Goal: Browse casually: Explore the website without a specific task or goal

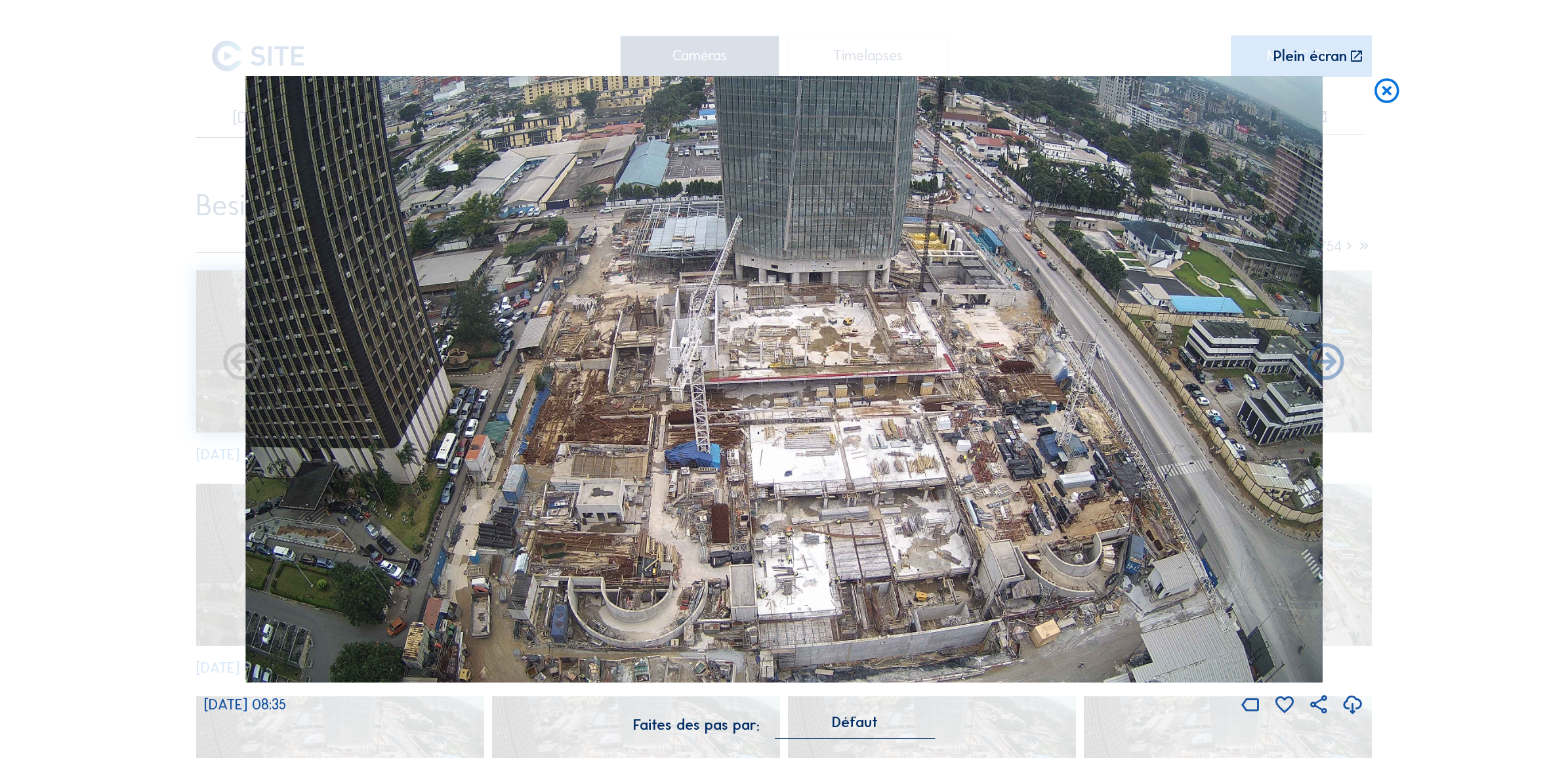
click at [1390, 91] on icon at bounding box center [1387, 91] width 29 height 30
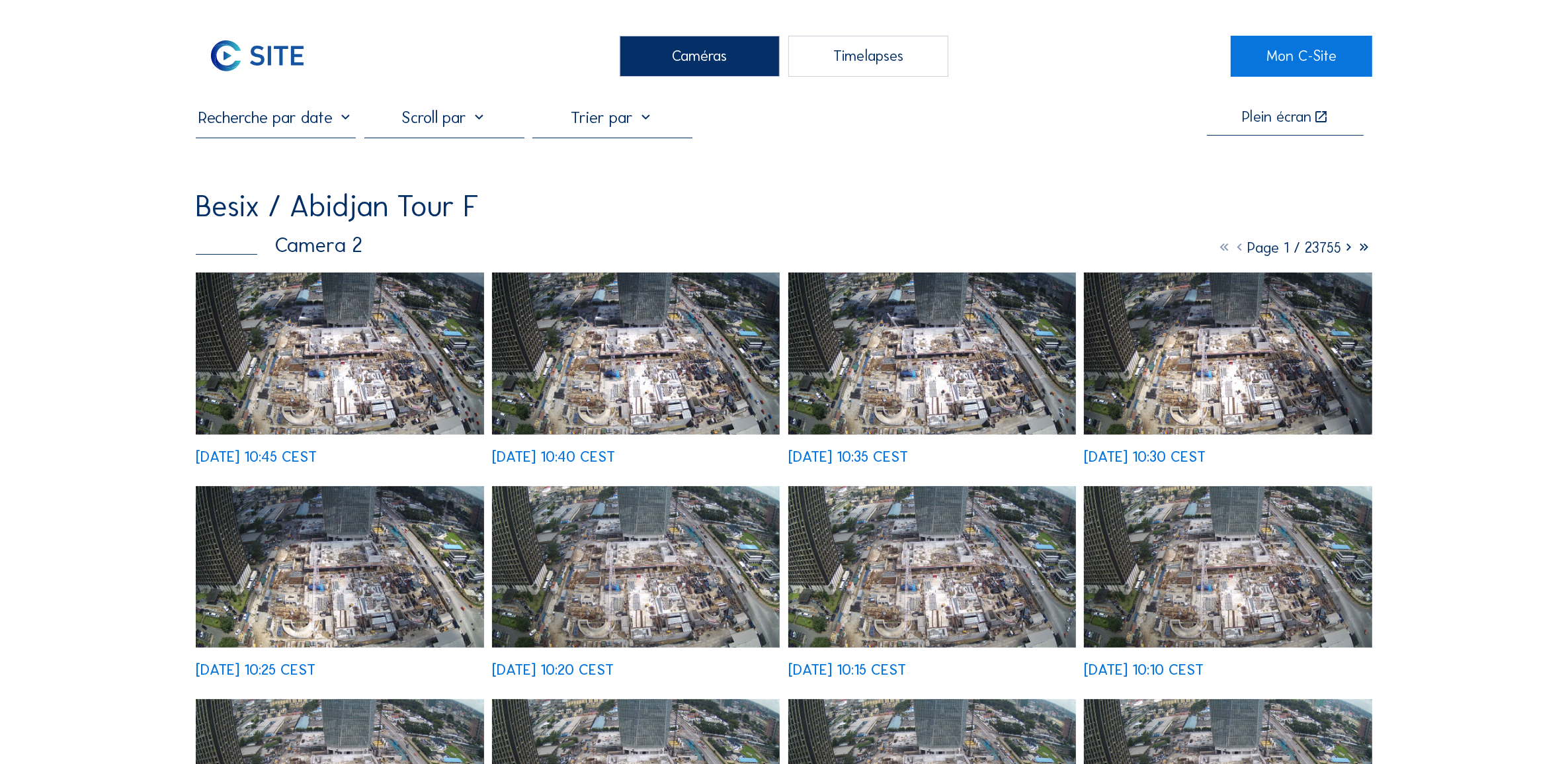
click at [403, 365] on img at bounding box center [340, 353] width 288 height 162
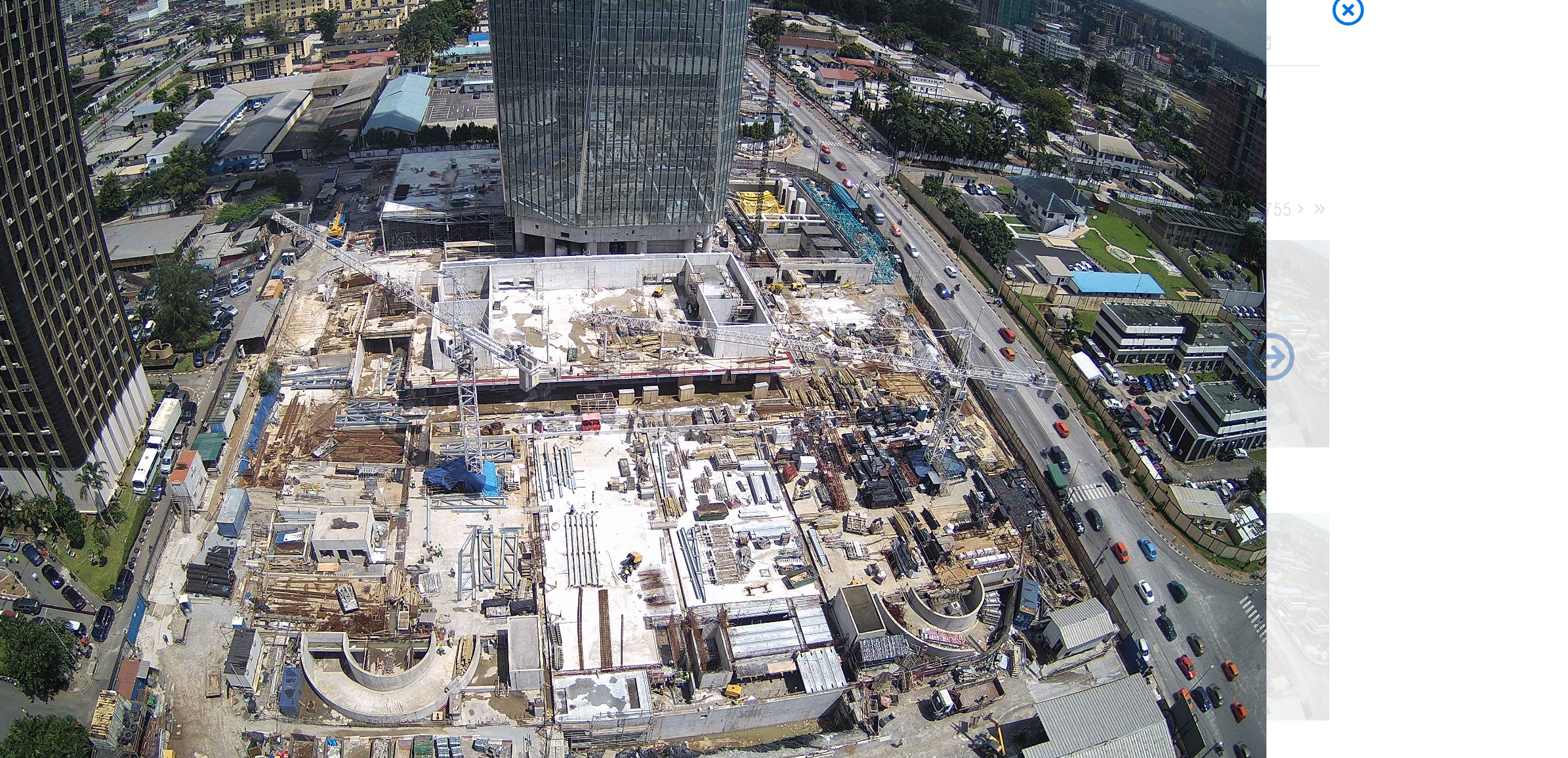
click at [719, 432] on img at bounding box center [784, 379] width 1078 height 606
